Goal: Information Seeking & Learning: Learn about a topic

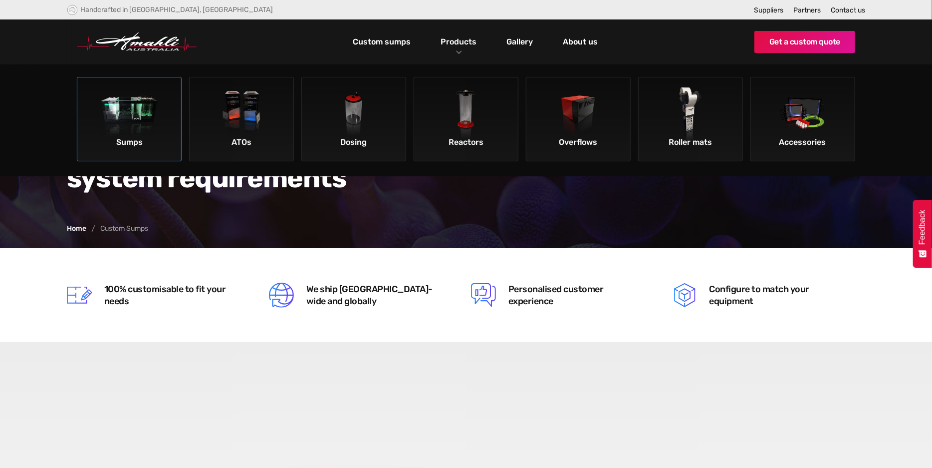
click at [113, 123] on img at bounding box center [129, 115] width 56 height 56
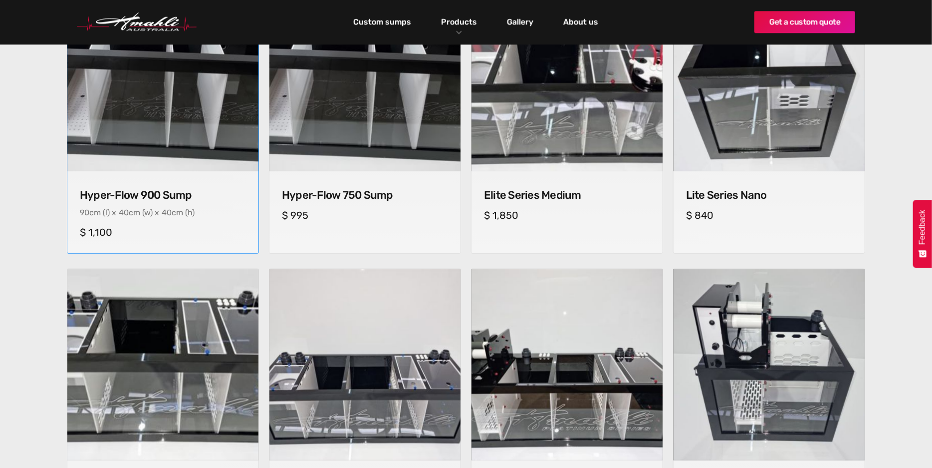
scroll to position [349, 0]
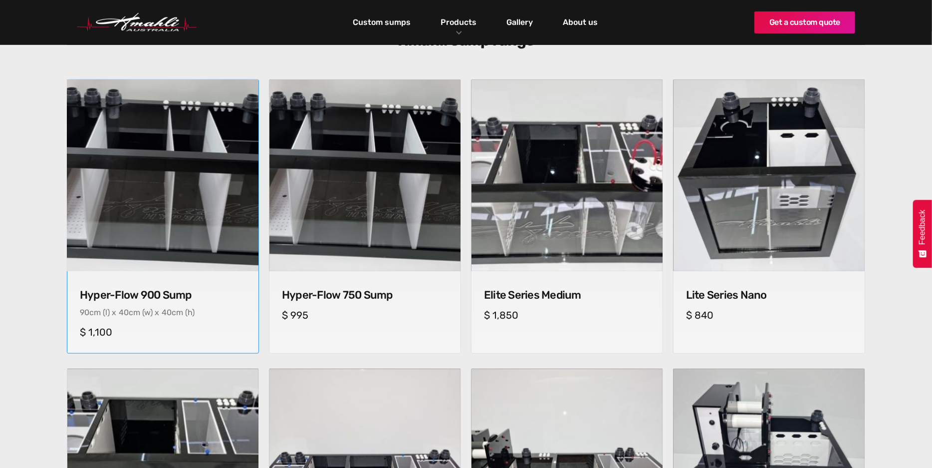
click at [134, 172] on img at bounding box center [162, 175] width 201 height 201
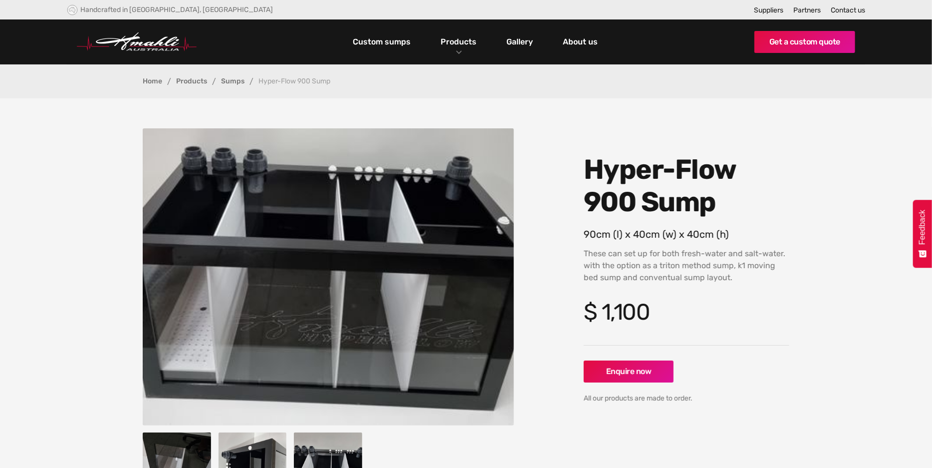
scroll to position [100, 0]
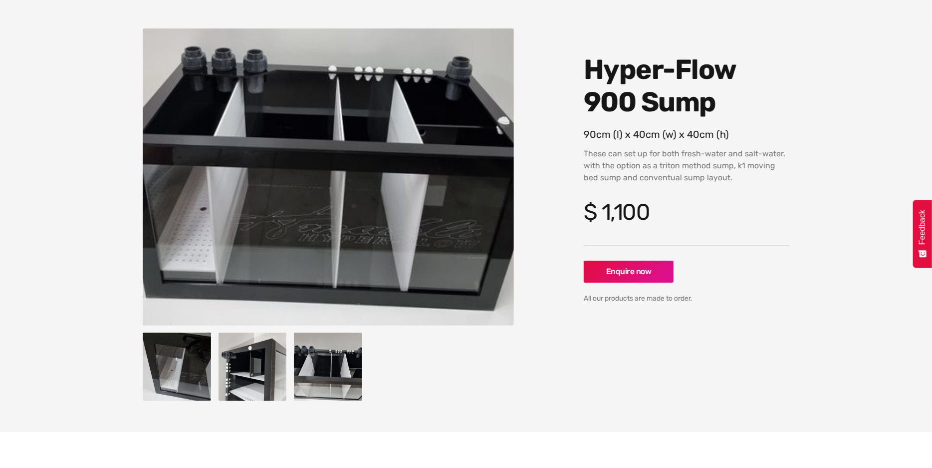
click at [239, 378] on img "open lightbox" at bounding box center [253, 366] width 68 height 68
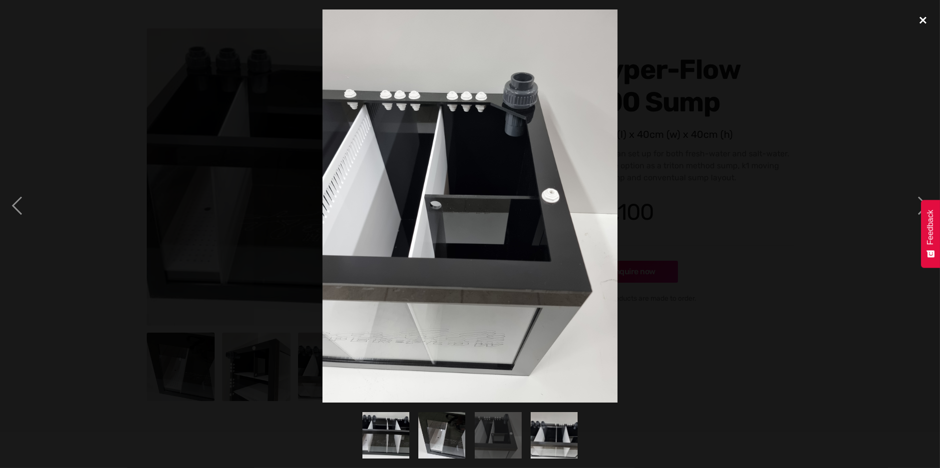
click at [921, 18] on div "close lightbox" at bounding box center [923, 20] width 34 height 22
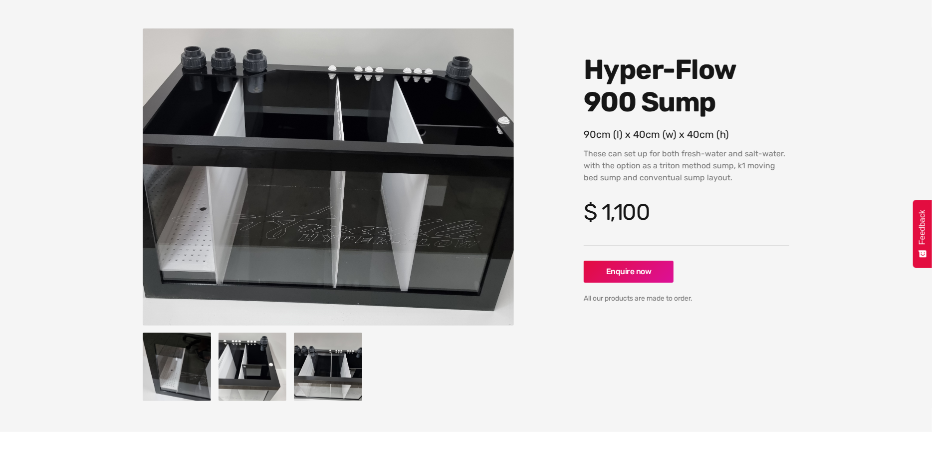
click at [312, 360] on img "open lightbox" at bounding box center [328, 366] width 68 height 68
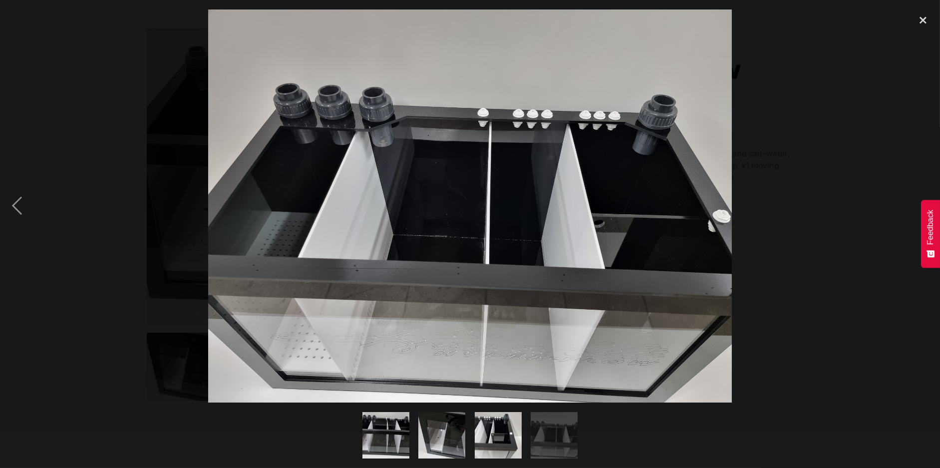
click at [543, 434] on img "show item 4 of 4" at bounding box center [554, 435] width 62 height 47
click at [511, 434] on img "show item 3 of 4" at bounding box center [498, 435] width 47 height 62
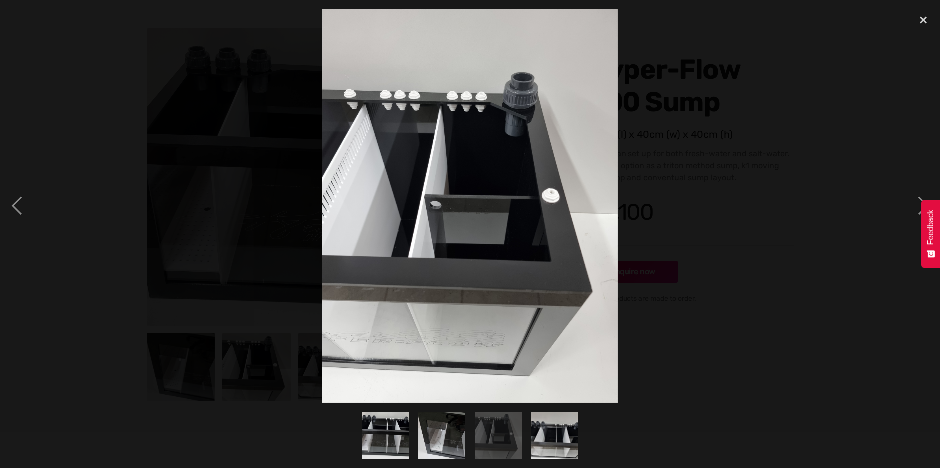
click at [445, 434] on img "show item 2 of 4" at bounding box center [442, 435] width 50 height 47
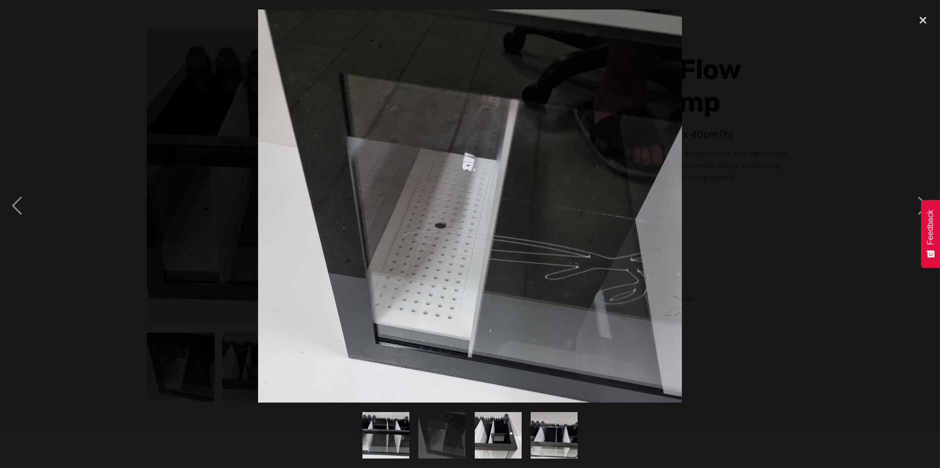
click at [388, 436] on img "show item 1 of 4" at bounding box center [385, 435] width 69 height 47
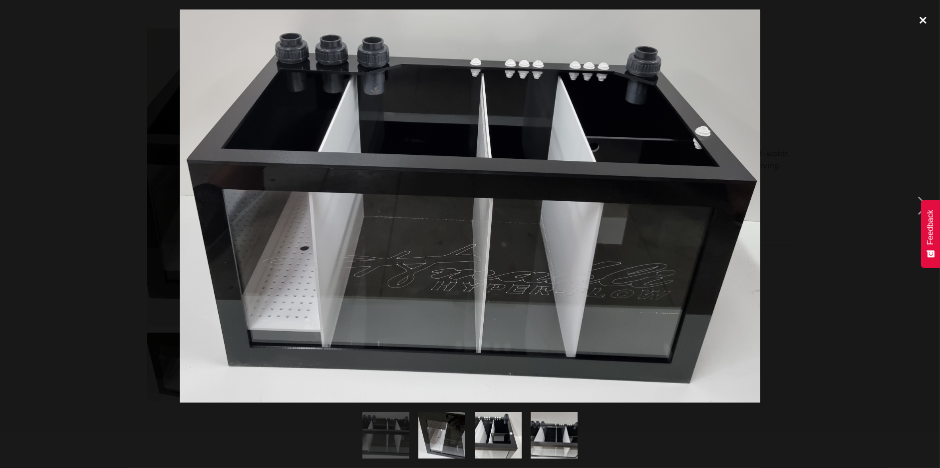
click at [924, 20] on div "close lightbox" at bounding box center [923, 20] width 34 height 22
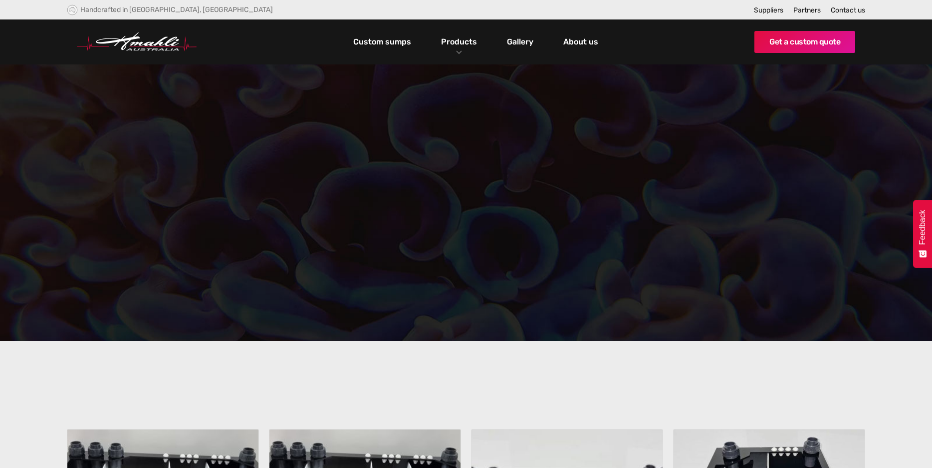
scroll to position [349, 0]
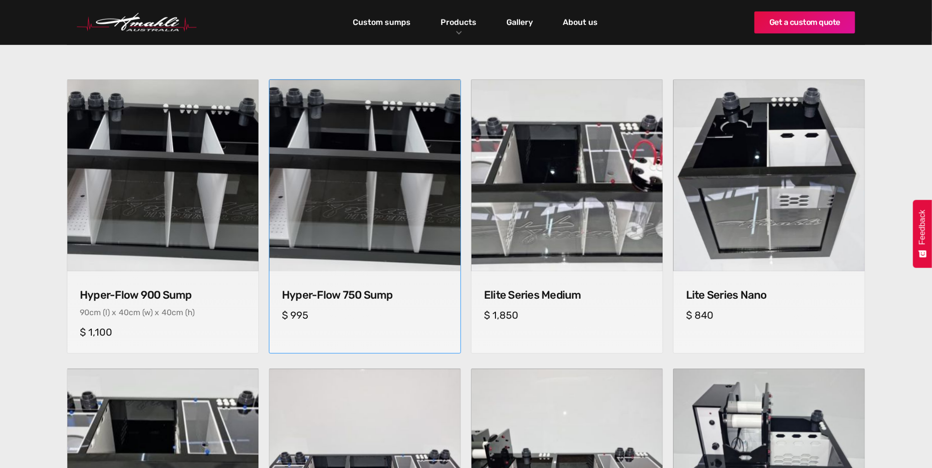
click at [328, 240] on img at bounding box center [364, 175] width 201 height 201
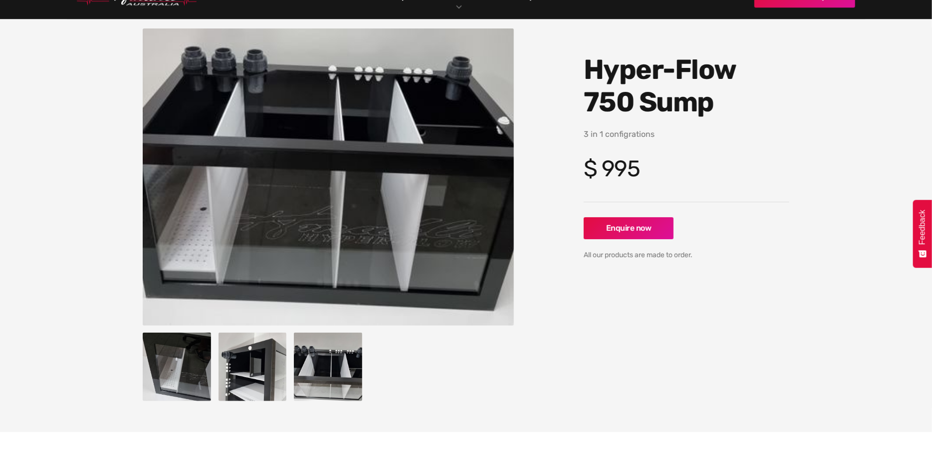
scroll to position [200, 0]
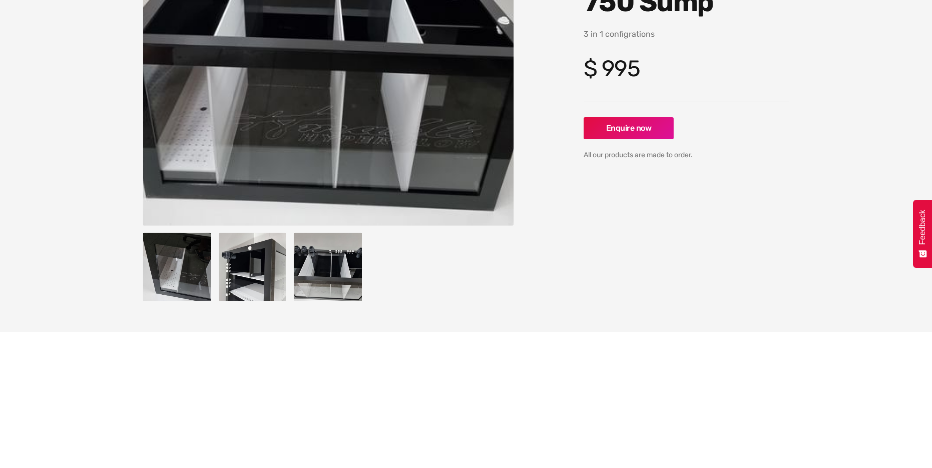
click at [239, 286] on img "open lightbox" at bounding box center [253, 267] width 68 height 68
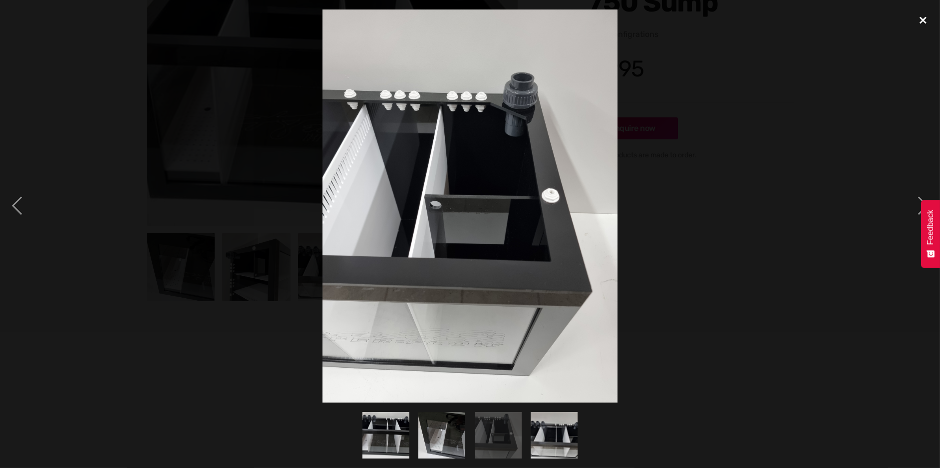
click at [922, 20] on div "close lightbox" at bounding box center [923, 20] width 34 height 22
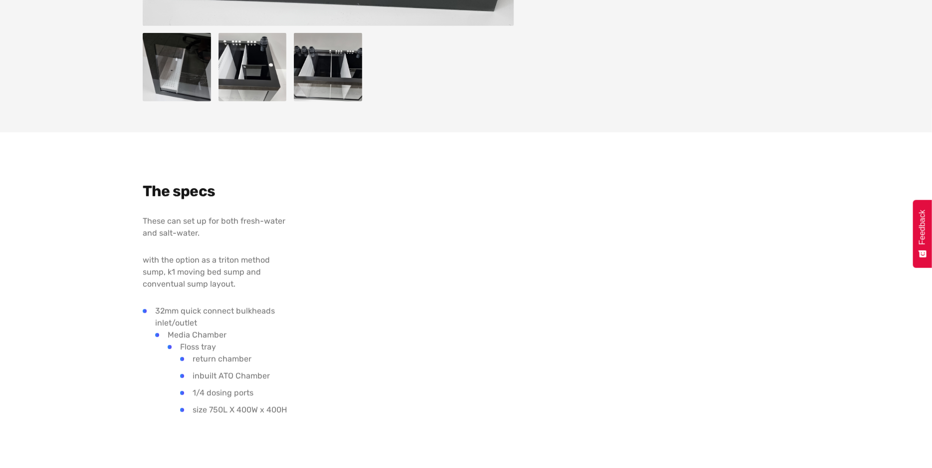
scroll to position [549, 0]
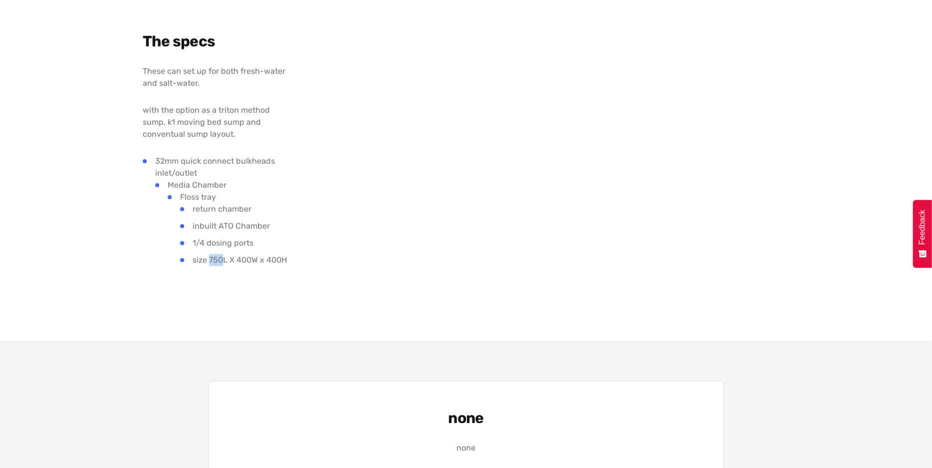
drag, startPoint x: 210, startPoint y: 261, endPoint x: 223, endPoint y: 261, distance: 13.0
click at [223, 261] on li "size 750L X 400W x 400H" at bounding box center [244, 260] width 128 height 12
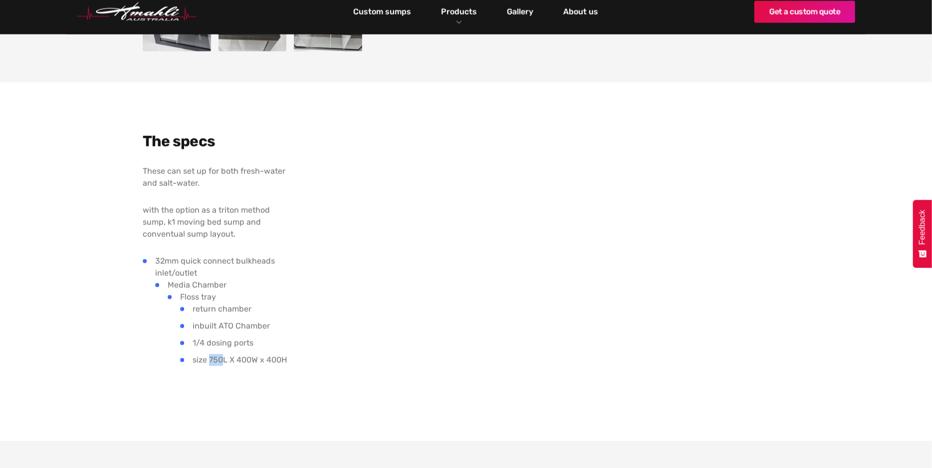
scroll to position [399, 0]
